Goal: Navigation & Orientation: Find specific page/section

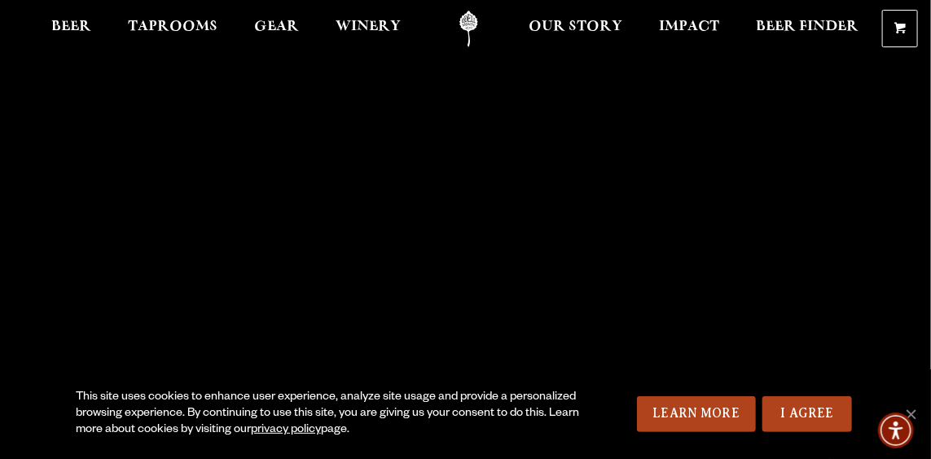
click at [801, 416] on link "I Agree" at bounding box center [808, 414] width 90 height 36
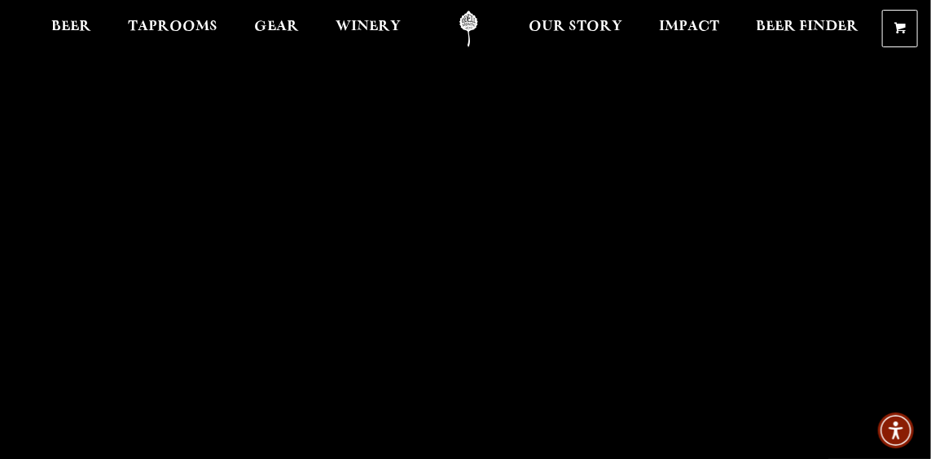
click at [170, 30] on span "Taprooms" at bounding box center [173, 26] width 90 height 13
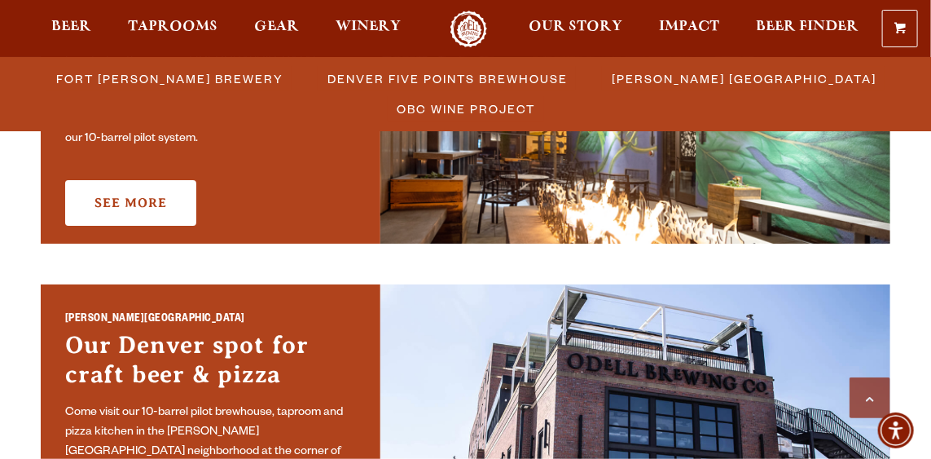
scroll to position [971, 0]
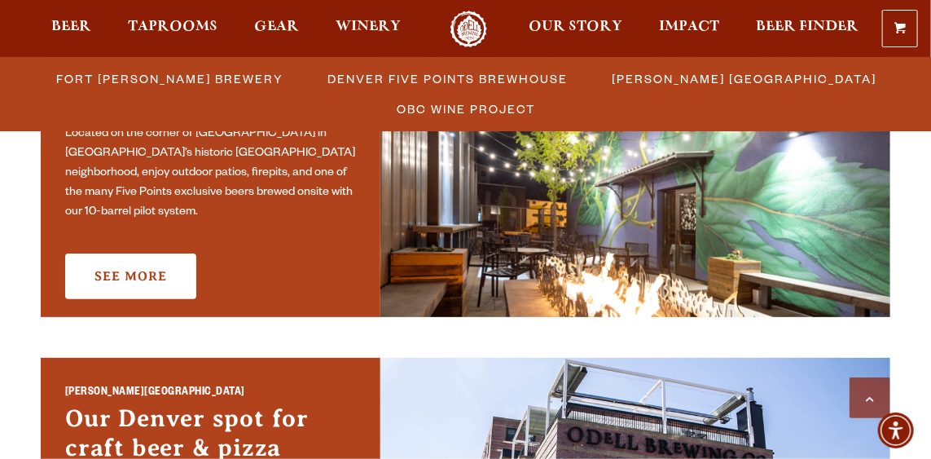
click at [129, 265] on link "See More" at bounding box center [130, 276] width 131 height 46
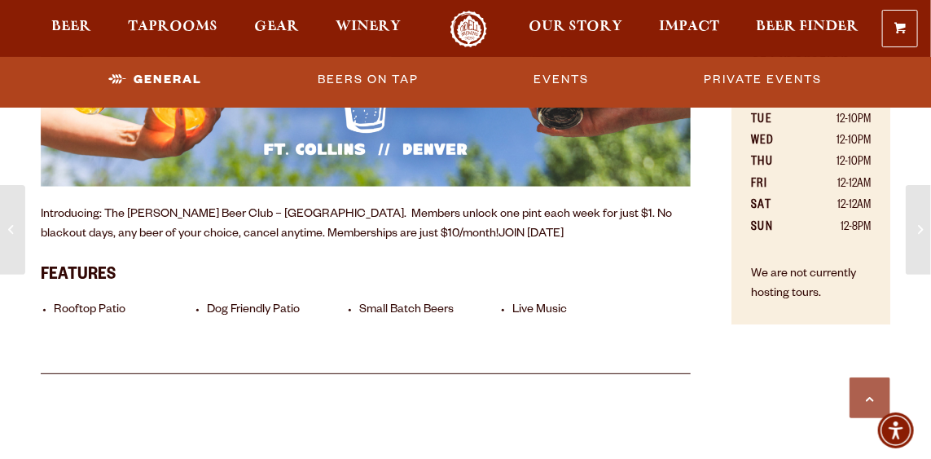
scroll to position [961, 0]
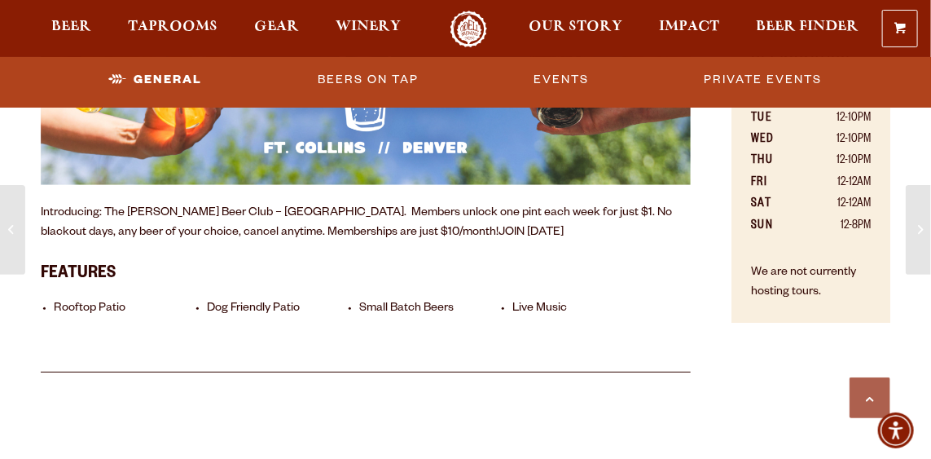
click at [428, 304] on li "Small Batch Beers" at bounding box center [432, 308] width 147 height 15
click at [402, 305] on li "Small Batch Beers" at bounding box center [432, 308] width 147 height 15
click at [399, 310] on li "Small Batch Beers" at bounding box center [432, 308] width 147 height 15
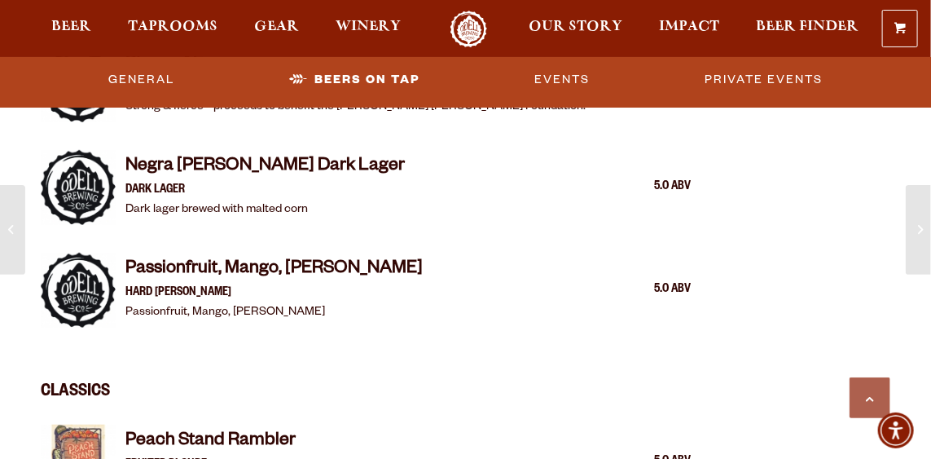
scroll to position [2406, 0]
